Goal: Task Accomplishment & Management: Manage account settings

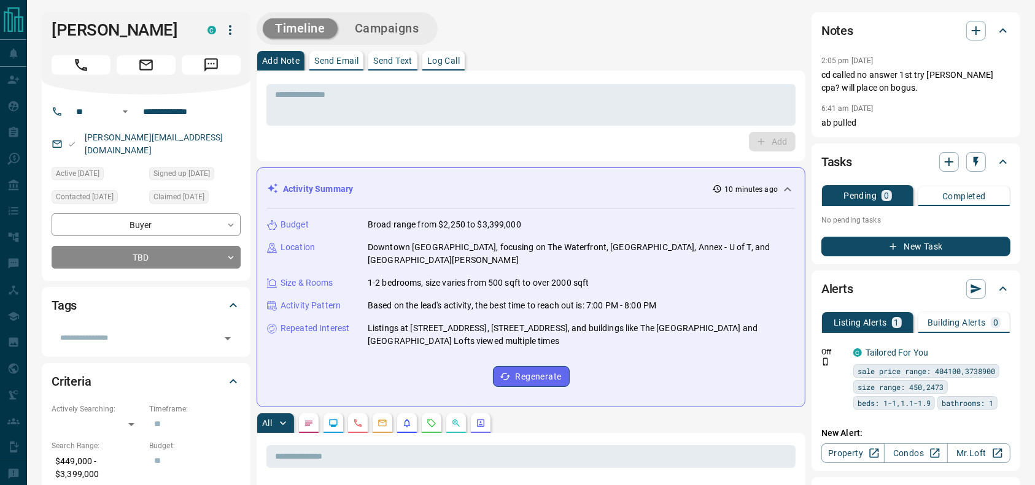
click at [829, 83] on p "cd called no answer 1st try [PERSON_NAME] cpa? will place on bogus." at bounding box center [915, 82] width 189 height 26
click at [64, 70] on button "Call" at bounding box center [81, 65] width 59 height 20
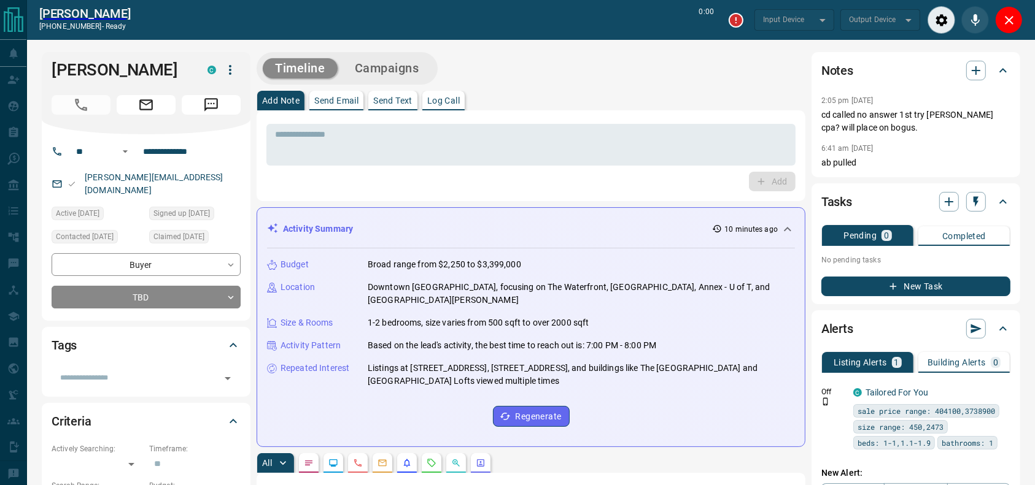
type input "*******"
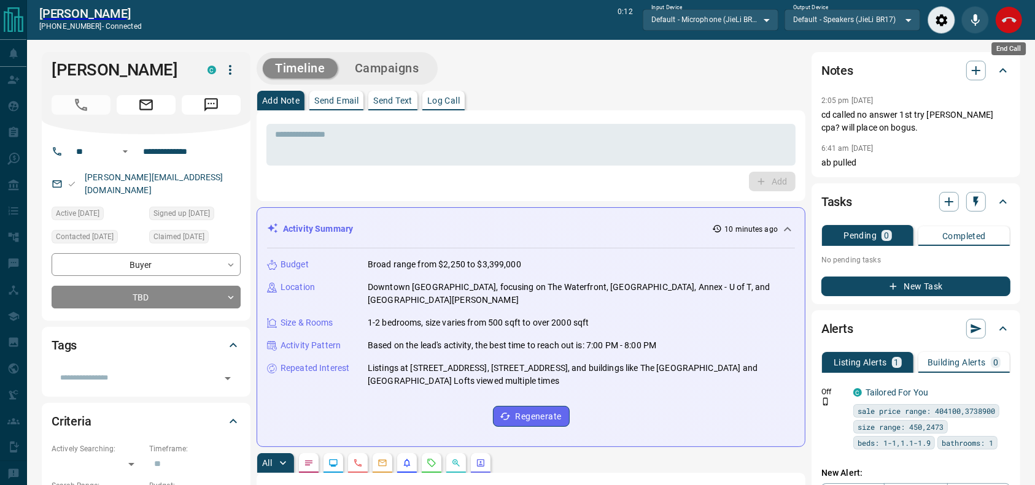
click at [1002, 22] on icon "End Call" at bounding box center [1009, 20] width 15 height 15
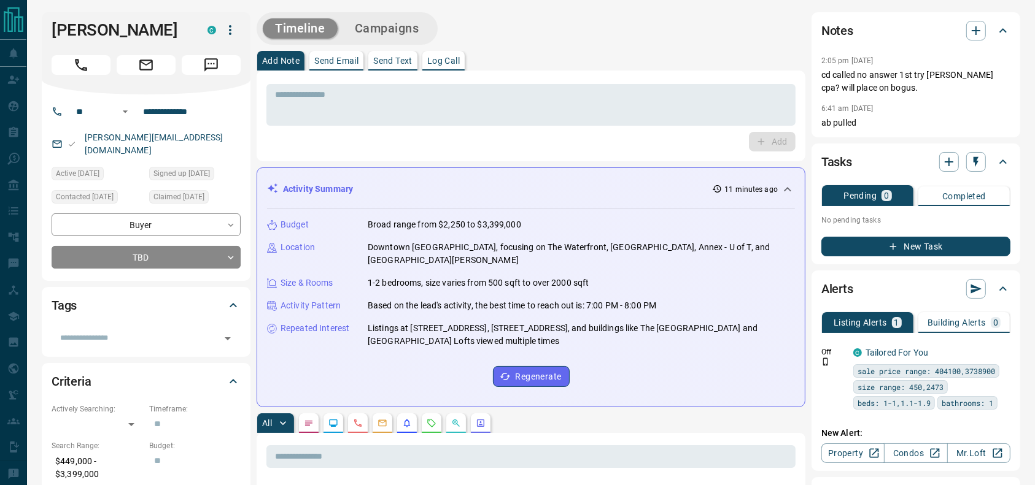
click at [597, 53] on div "Add Note Send Email Send Text Log Call" at bounding box center [531, 61] width 549 height 20
click at [873, 60] on p "2:05 pm [DATE]" at bounding box center [847, 60] width 52 height 9
click at [711, 82] on div "* ​" at bounding box center [530, 102] width 529 height 45
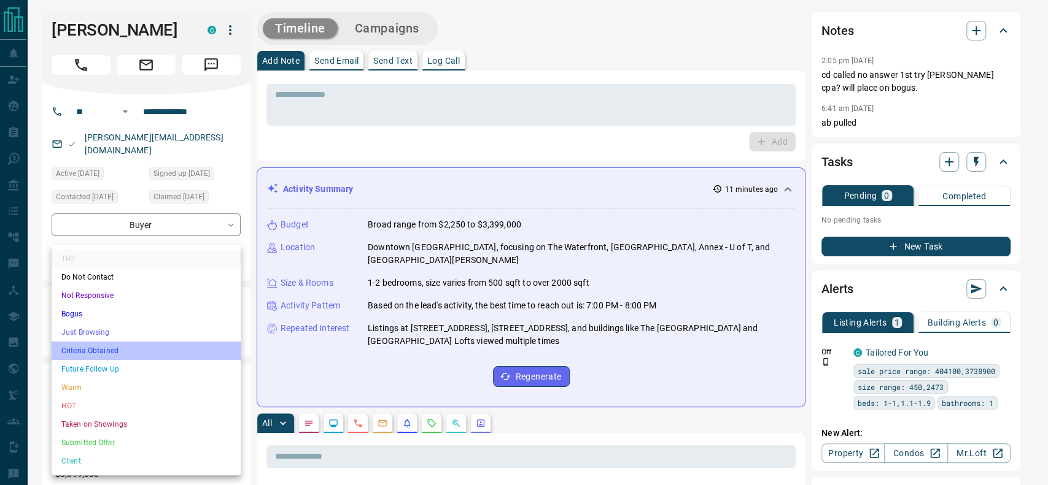
click at [116, 353] on li "Criteria Obtained" at bounding box center [146, 351] width 189 height 18
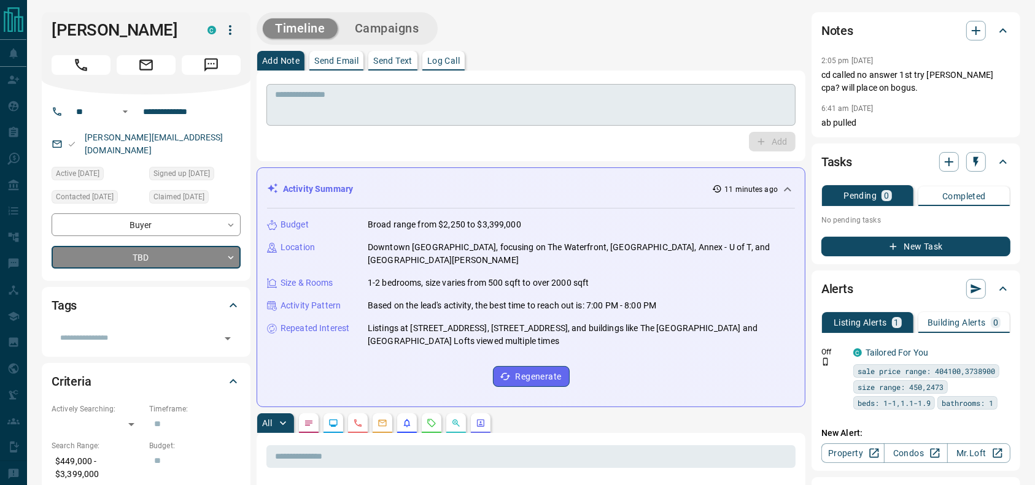
click at [342, 101] on textarea at bounding box center [531, 105] width 512 height 31
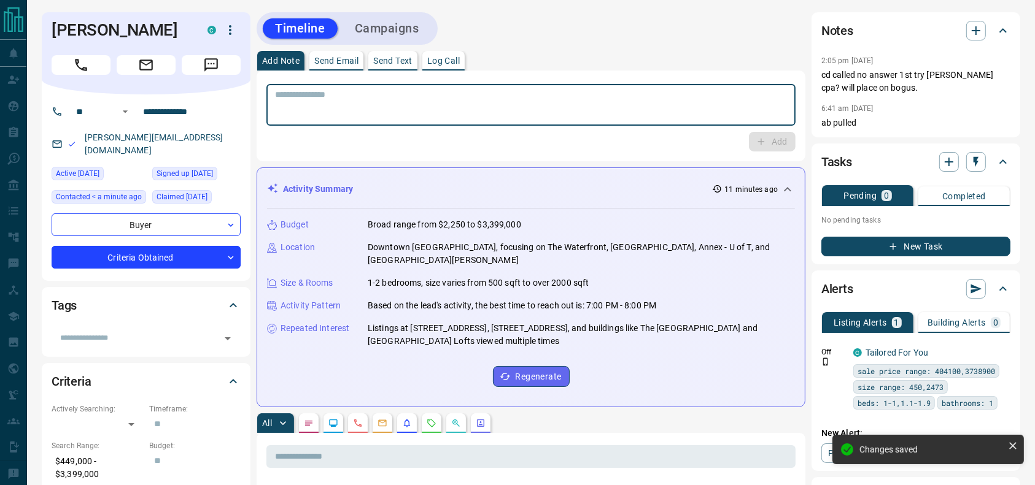
type input "*"
click at [345, 107] on textarea "To enrich screen reader interactions, please activate Accessibility in Grammarl…" at bounding box center [531, 105] width 512 height 31
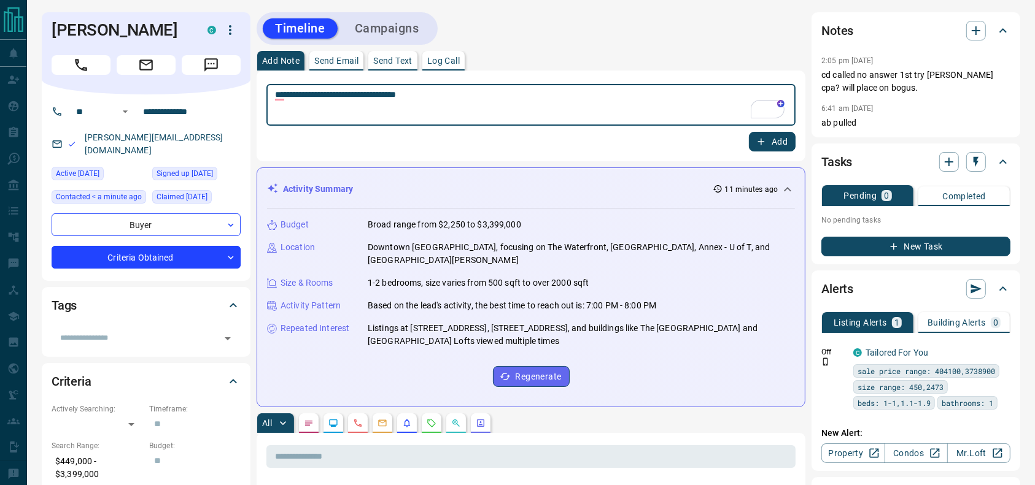
type textarea "**********"
click at [759, 152] on div "**********" at bounding box center [531, 116] width 549 height 91
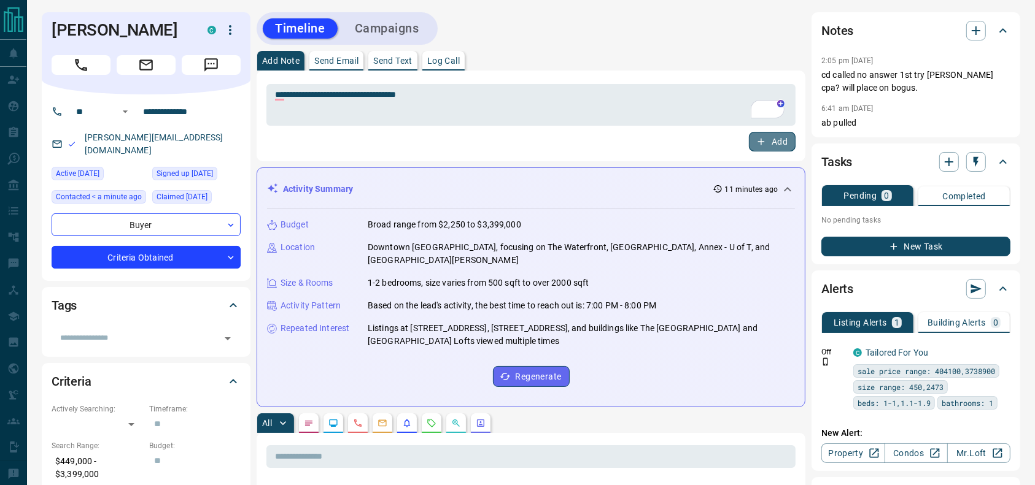
click at [759, 150] on button "Add" at bounding box center [772, 142] width 47 height 20
click at [370, 19] on div "Timeline Campaigns" at bounding box center [347, 28] width 174 height 25
click at [370, 22] on button "Campaigns" at bounding box center [386, 28] width 89 height 20
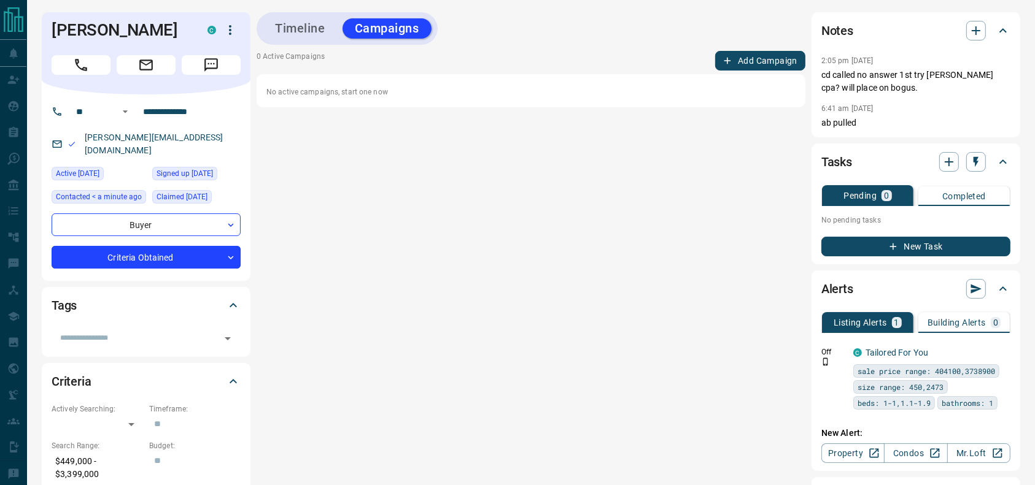
click at [751, 55] on button "Add Campaign" at bounding box center [760, 61] width 90 height 20
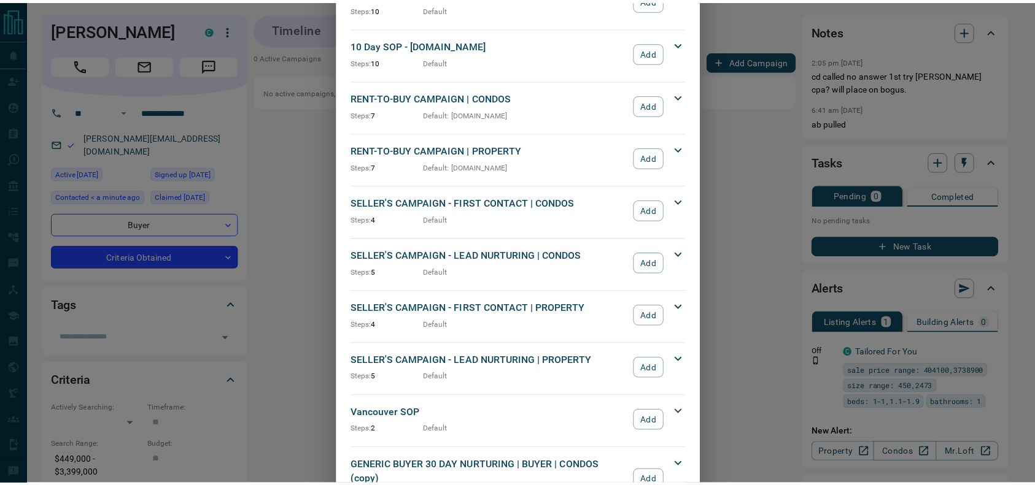
scroll to position [1322, 0]
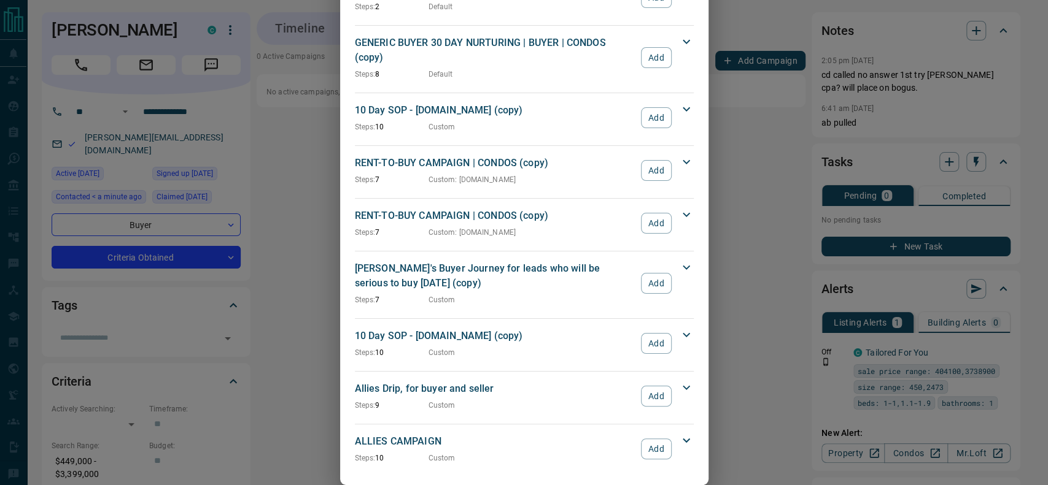
click at [646, 439] on button "Add" at bounding box center [656, 449] width 30 height 21
